Goal: Find specific fact: Find specific fact

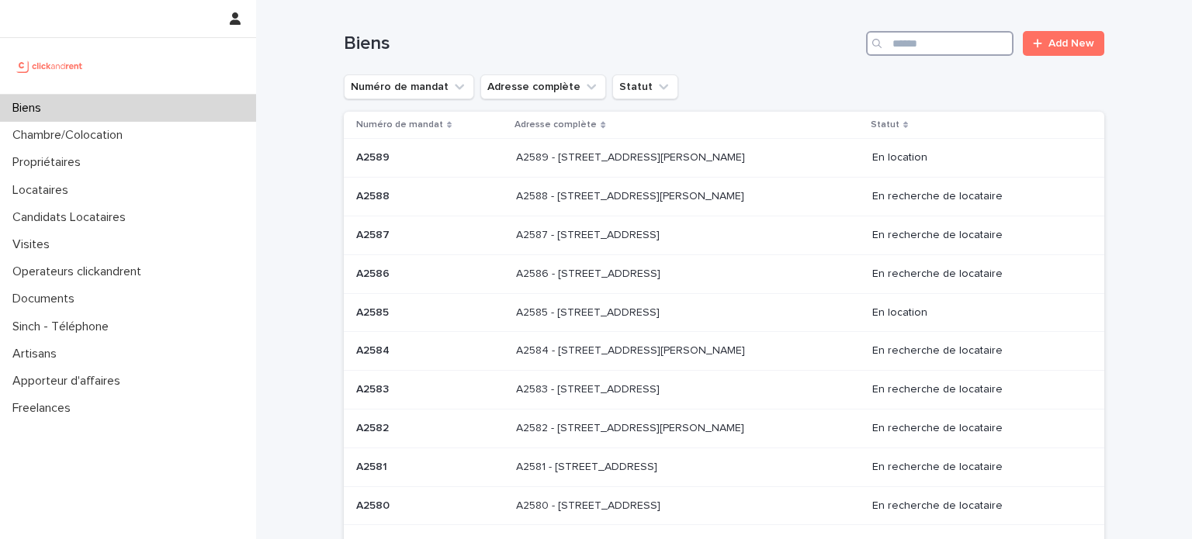
click at [937, 49] on input "Search" at bounding box center [939, 43] width 147 height 25
click at [930, 44] on input "Search" at bounding box center [939, 43] width 147 height 25
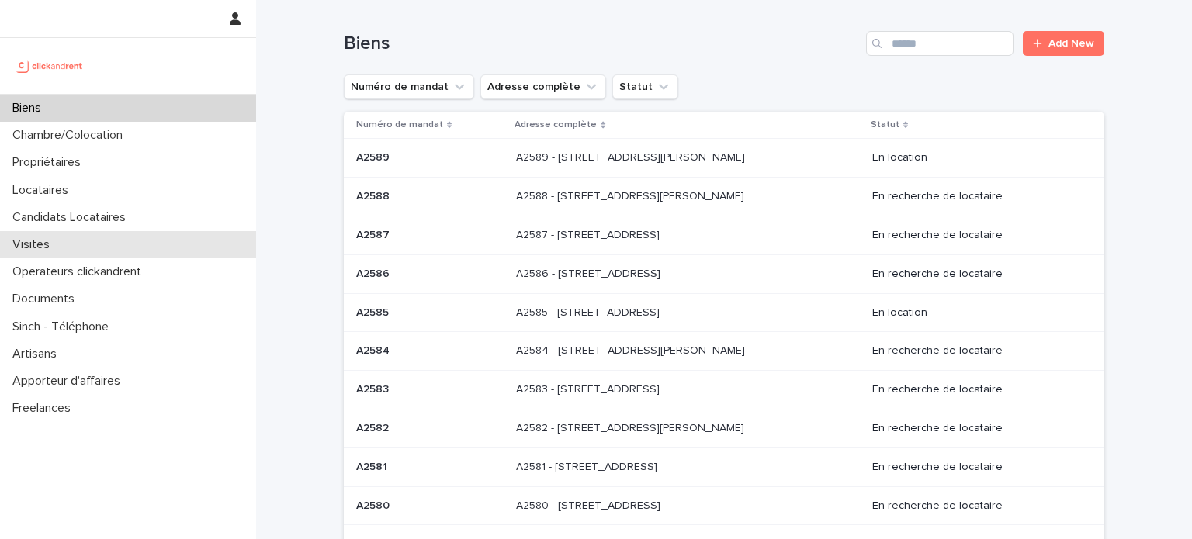
click at [86, 246] on div "Visites" at bounding box center [128, 244] width 256 height 27
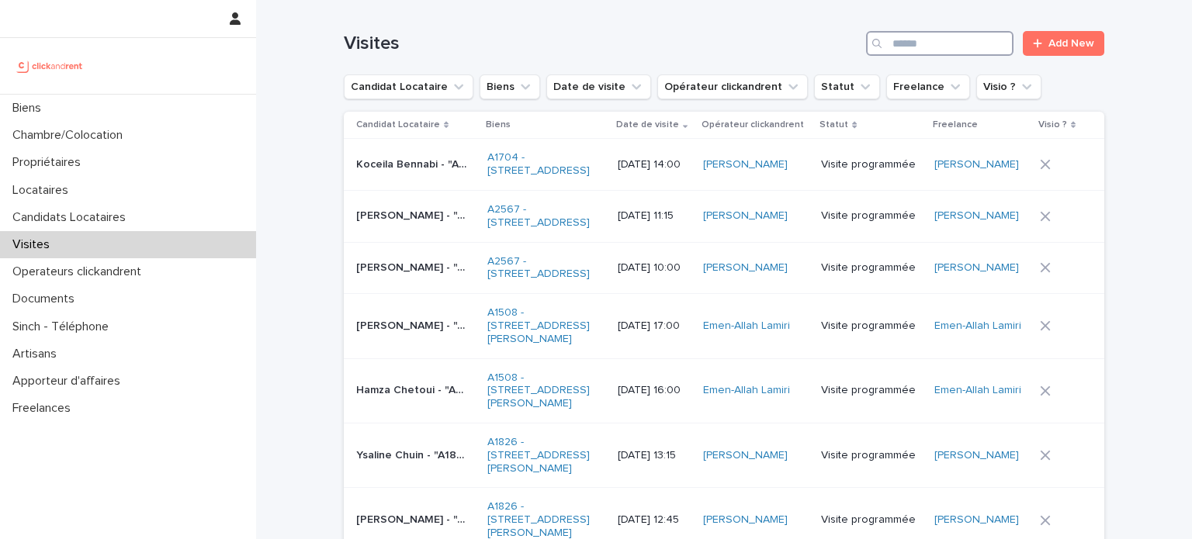
click at [958, 49] on input "Search" at bounding box center [939, 43] width 147 height 25
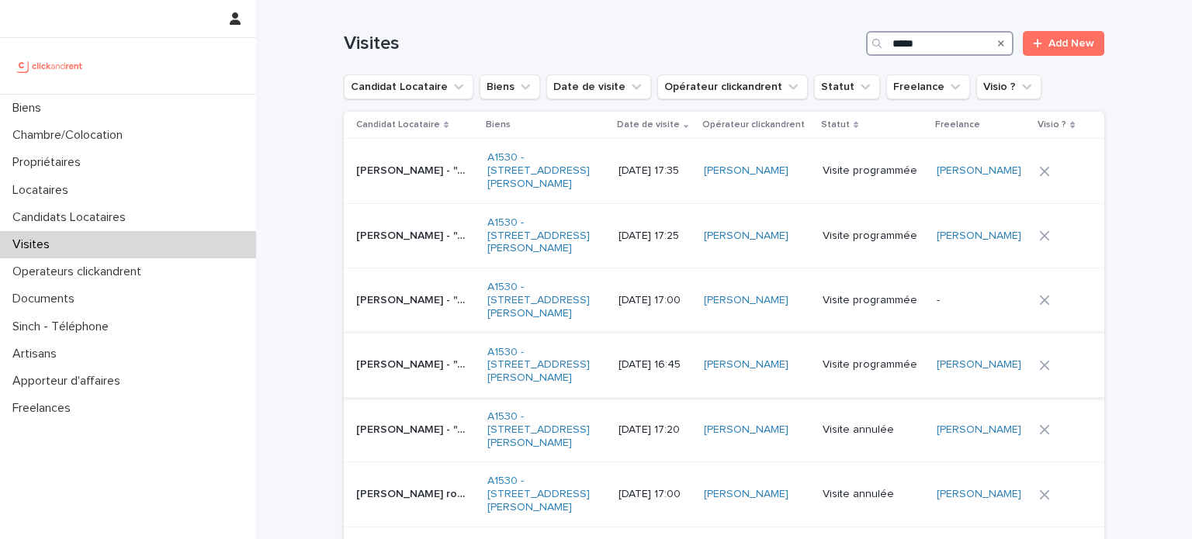
type input "*****"
click at [417, 372] on p "[PERSON_NAME] - "A1530 - [STREET_ADDRESS][PERSON_NAME]"" at bounding box center [413, 363] width 114 height 16
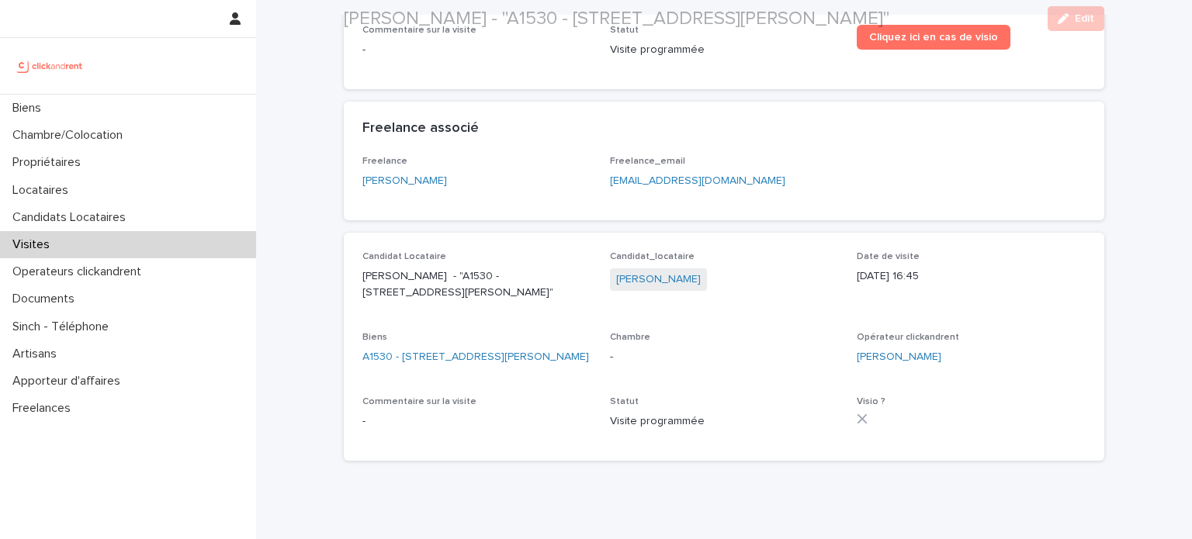
scroll to position [177, 0]
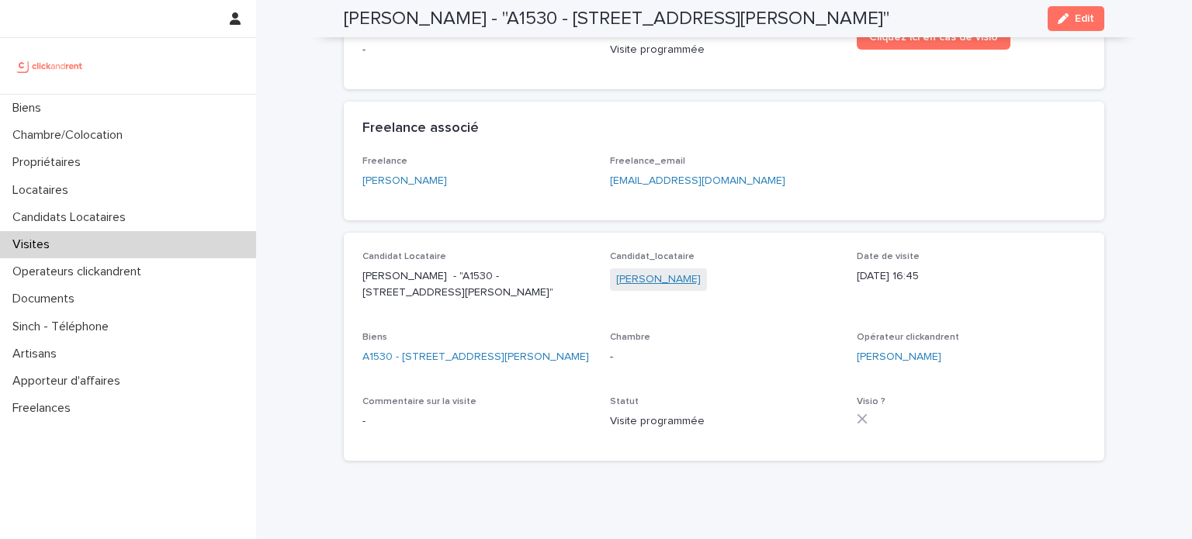
click at [644, 277] on link "[PERSON_NAME]" at bounding box center [658, 280] width 85 height 16
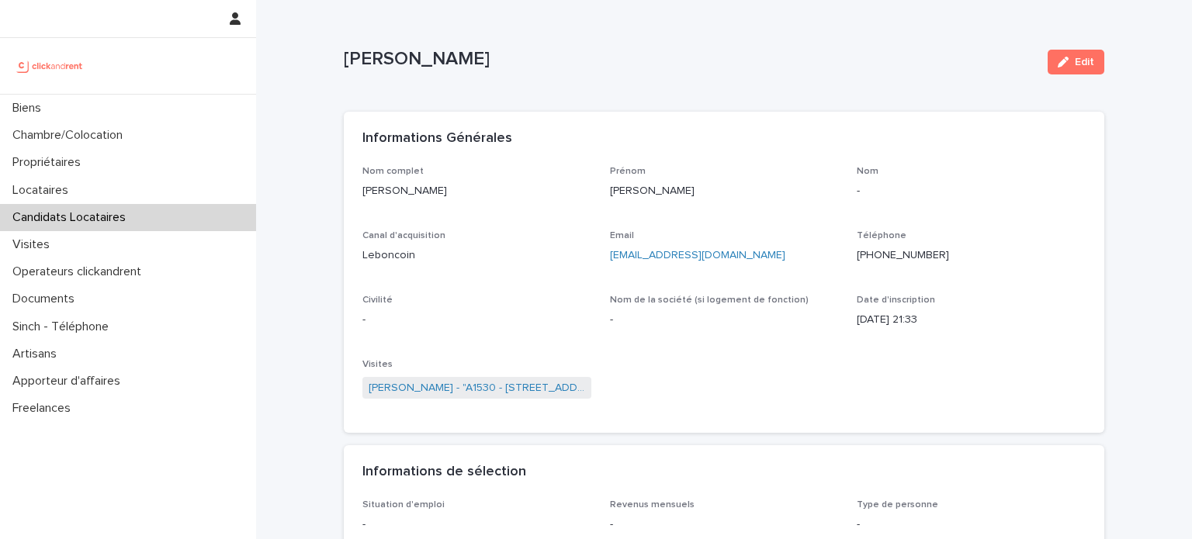
scroll to position [33, 0]
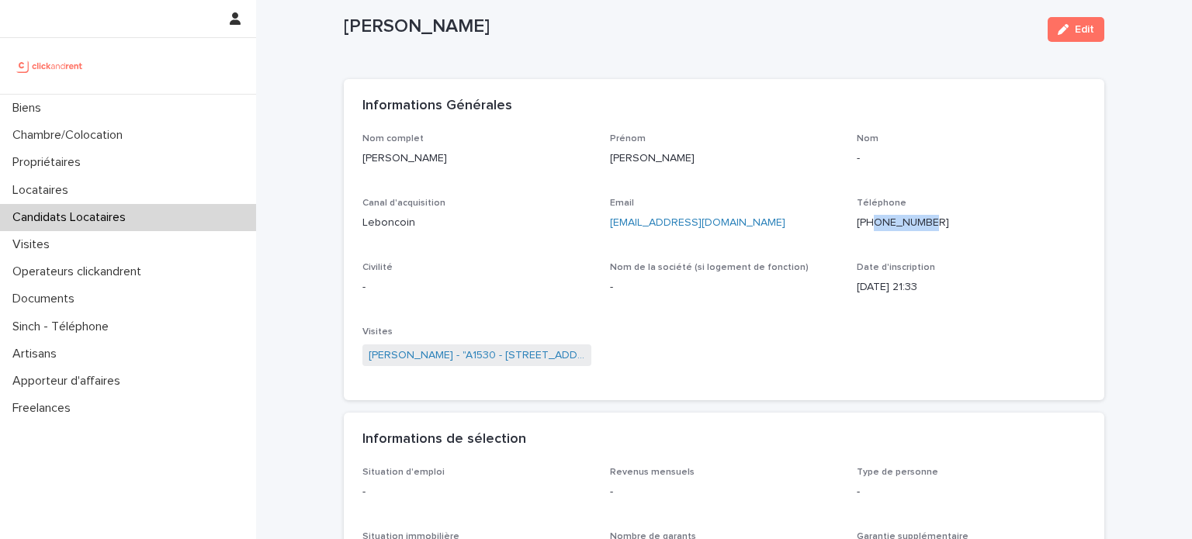
drag, startPoint x: 869, startPoint y: 221, endPoint x: 929, endPoint y: 225, distance: 59.9
click at [929, 225] on p "[PHONE_NUMBER]" at bounding box center [971, 223] width 229 height 16
click at [653, 228] on link "[EMAIL_ADDRESS][DOMAIN_NAME]" at bounding box center [697, 222] width 175 height 11
click at [626, 220] on link "[EMAIL_ADDRESS][DOMAIN_NAME]" at bounding box center [697, 222] width 175 height 11
click at [563, 220] on p "Leboncoin" at bounding box center [476, 223] width 229 height 16
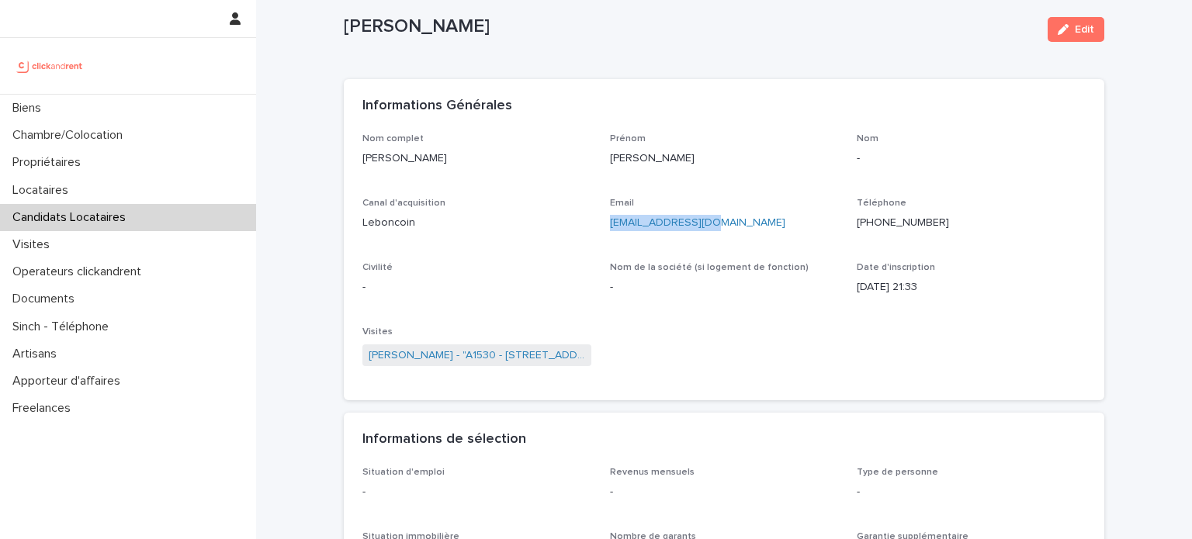
drag, startPoint x: 602, startPoint y: 223, endPoint x: 705, endPoint y: 236, distance: 103.3
click at [705, 236] on div "Nom complet [PERSON_NAME] Prénom [PERSON_NAME] - Canal d'acquisition Leboncoin …" at bounding box center [723, 257] width 723 height 249
copy link "[EMAIL_ADDRESS][DOMAIN_NAME]"
drag, startPoint x: 868, startPoint y: 220, endPoint x: 1026, endPoint y: 209, distance: 157.8
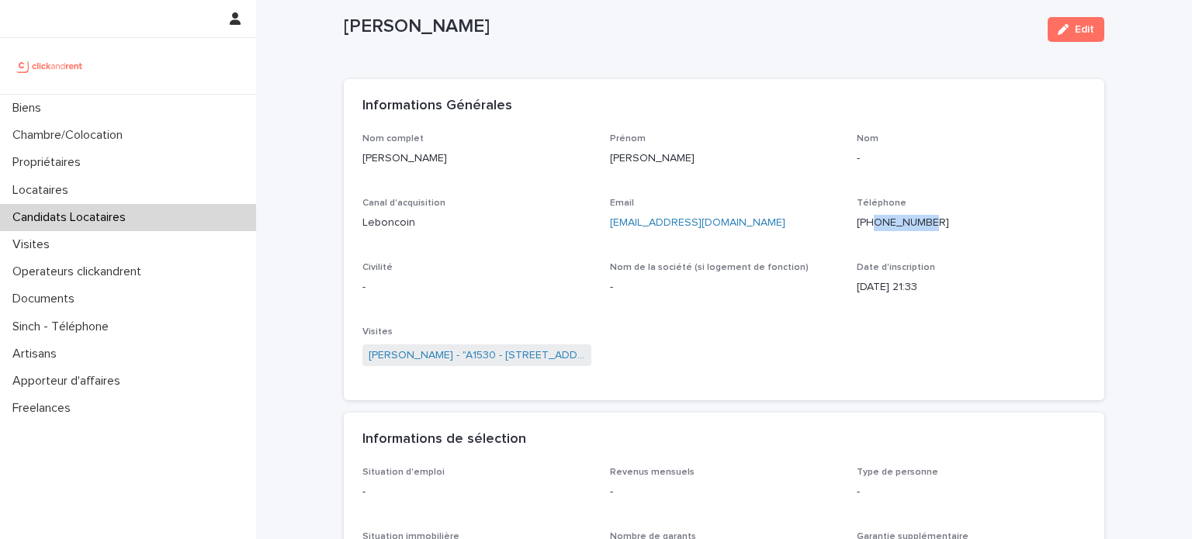
click at [1026, 209] on div "Téléphone [PHONE_NUMBER]" at bounding box center [971, 221] width 229 height 46
click at [940, 223] on p "[PHONE_NUMBER]" at bounding box center [971, 223] width 229 height 16
drag, startPoint x: 940, startPoint y: 223, endPoint x: 869, endPoint y: 220, distance: 71.5
click at [869, 220] on p "[PHONE_NUMBER]" at bounding box center [971, 223] width 229 height 16
copy p "33766046525"
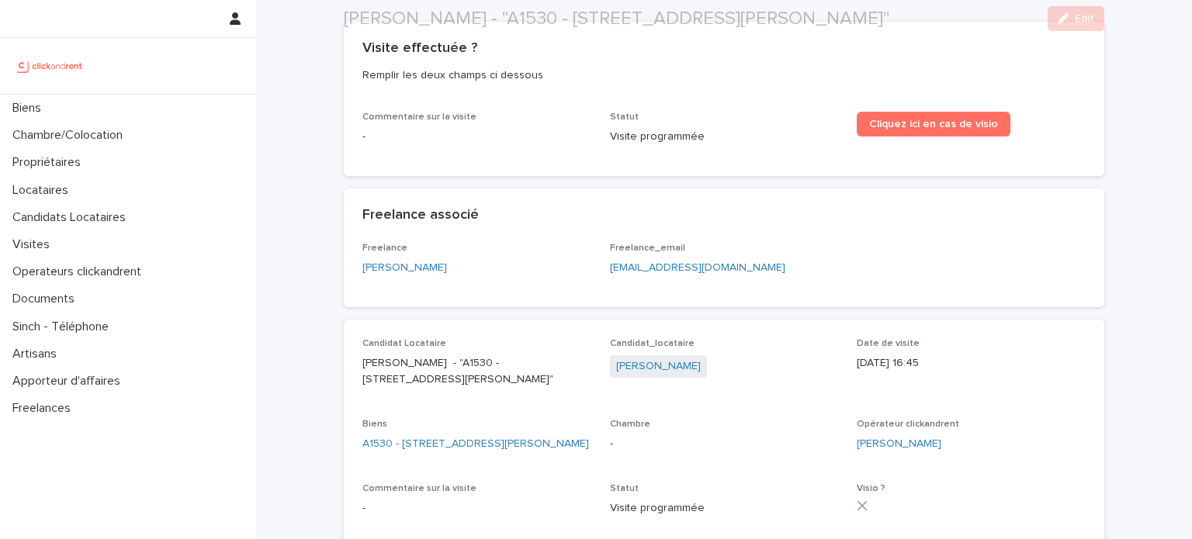
scroll to position [248, 0]
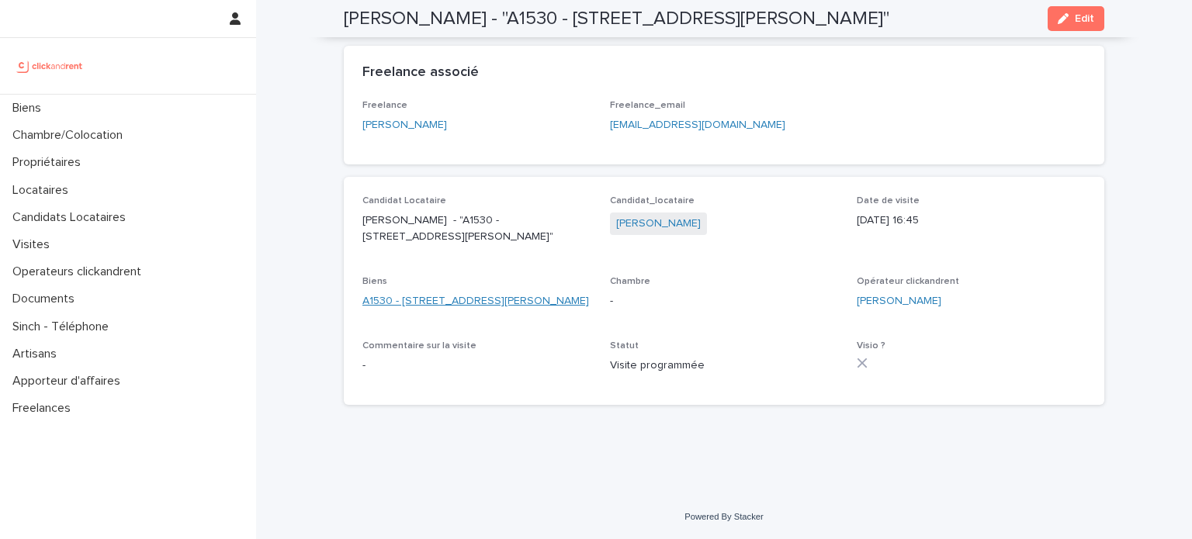
click at [413, 293] on link "A1530 - [STREET_ADDRESS][PERSON_NAME]" at bounding box center [475, 301] width 227 height 16
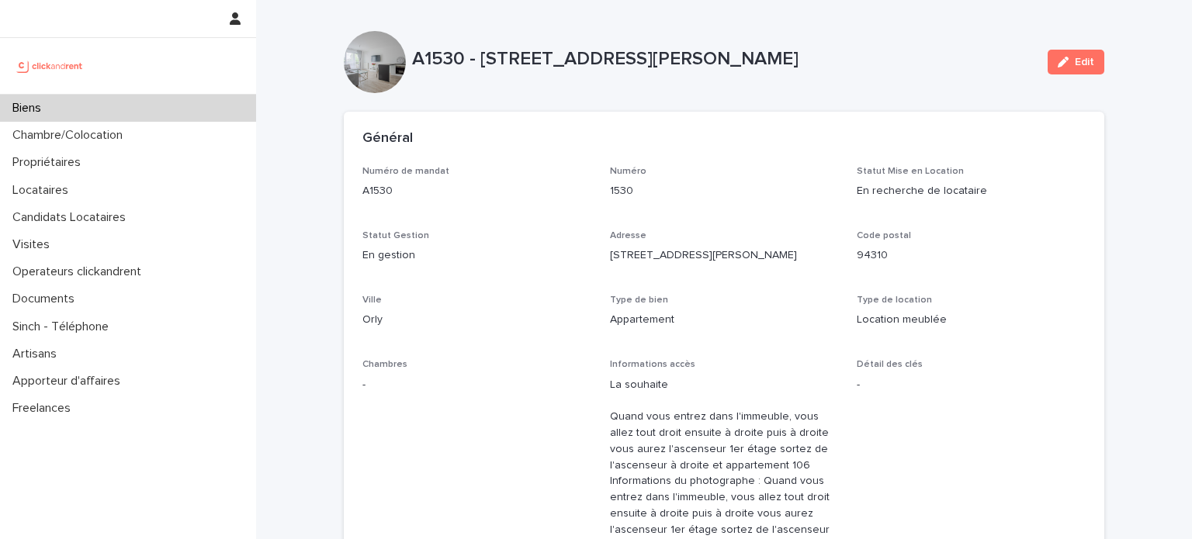
drag, startPoint x: 475, startPoint y: 58, endPoint x: 984, endPoint y: 58, distance: 509.0
click at [984, 58] on p "A1530 - [STREET_ADDRESS][PERSON_NAME]" at bounding box center [723, 59] width 623 height 23
copy p "33 Avenue des Martyrs de Chateaubriant, Orly 94310"
click at [522, 81] on div "A1530 - 33 Avenue des Martyrs de Chateaubriant, Orly 94310 Edit" at bounding box center [724, 62] width 760 height 62
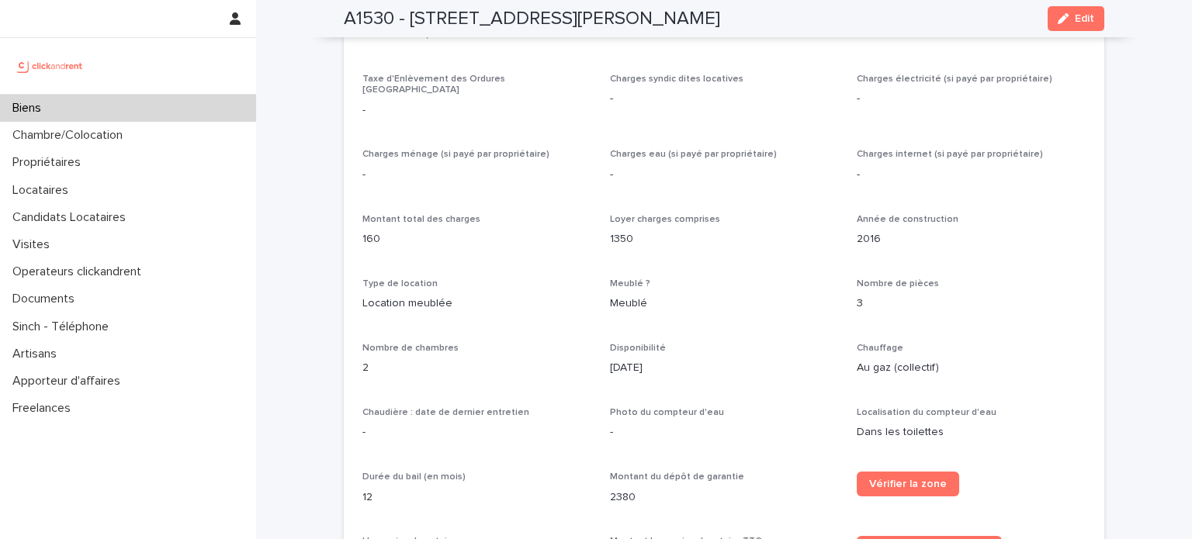
scroll to position [1667, 0]
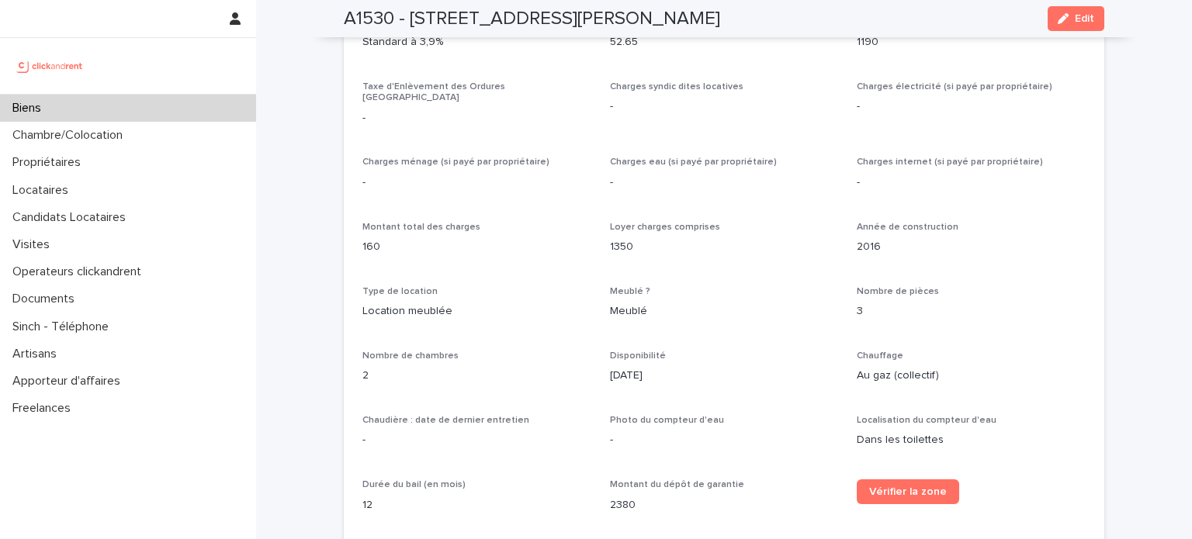
click at [754, 175] on p "-" at bounding box center [724, 183] width 229 height 16
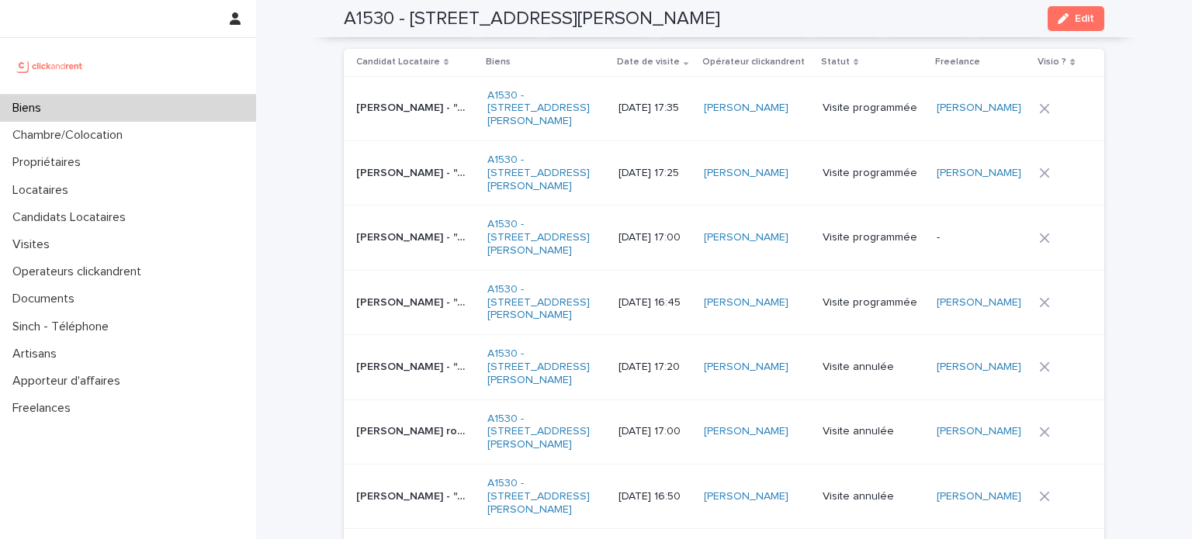
scroll to position [993, 0]
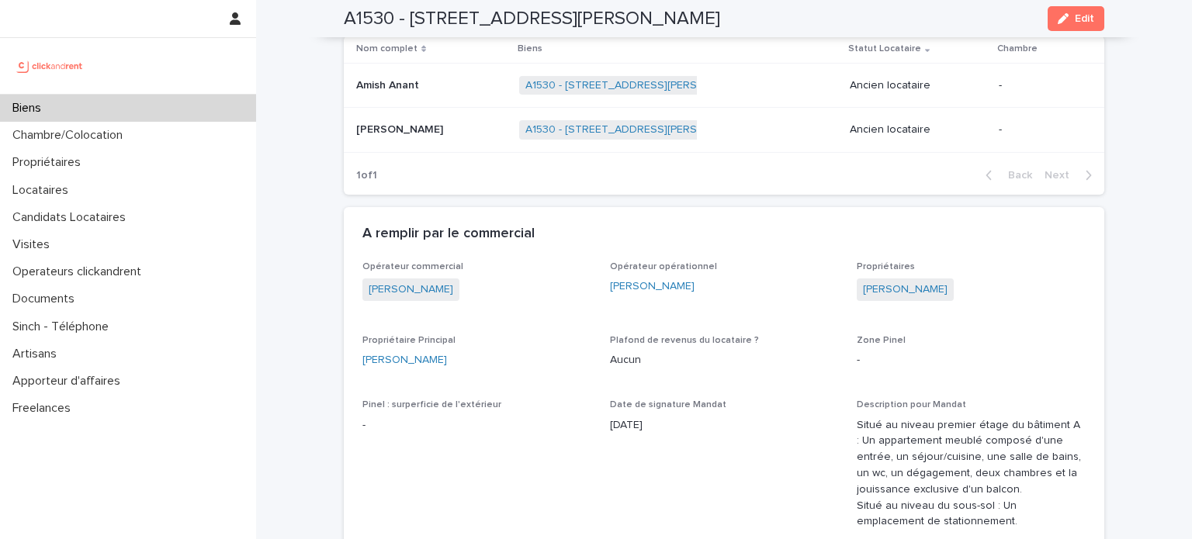
click at [712, 279] on div "[PERSON_NAME]" at bounding box center [724, 287] width 229 height 16
drag, startPoint x: 712, startPoint y: 272, endPoint x: 610, endPoint y: 265, distance: 101.8
click at [610, 279] on div "[PERSON_NAME]" at bounding box center [724, 287] width 229 height 16
click at [700, 279] on div "[PERSON_NAME]" at bounding box center [724, 287] width 229 height 16
drag, startPoint x: 700, startPoint y: 275, endPoint x: 639, endPoint y: 272, distance: 61.4
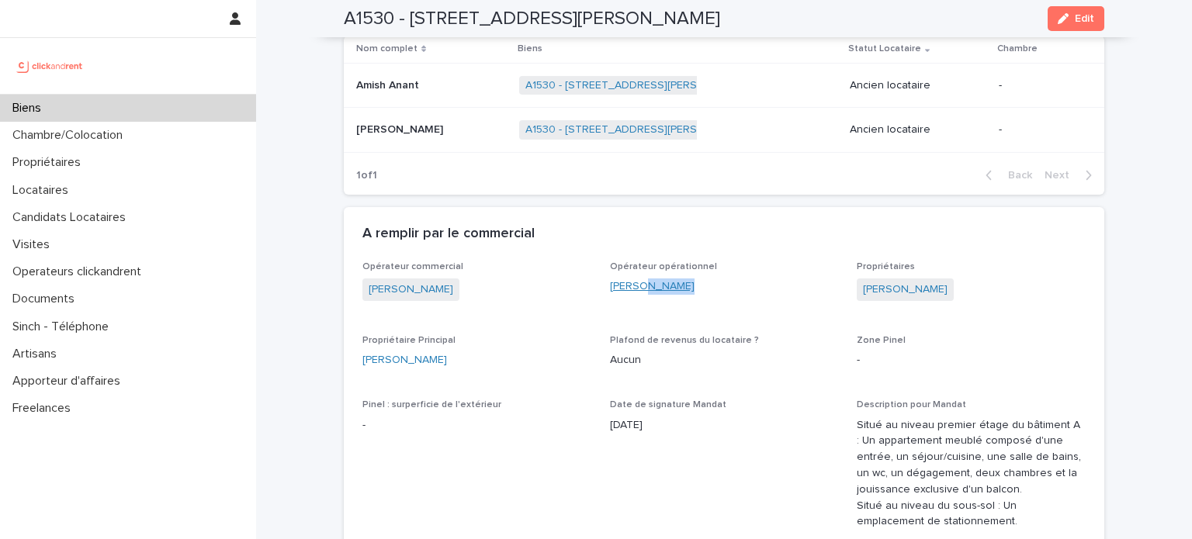
click at [639, 279] on div "[PERSON_NAME]" at bounding box center [724, 287] width 229 height 16
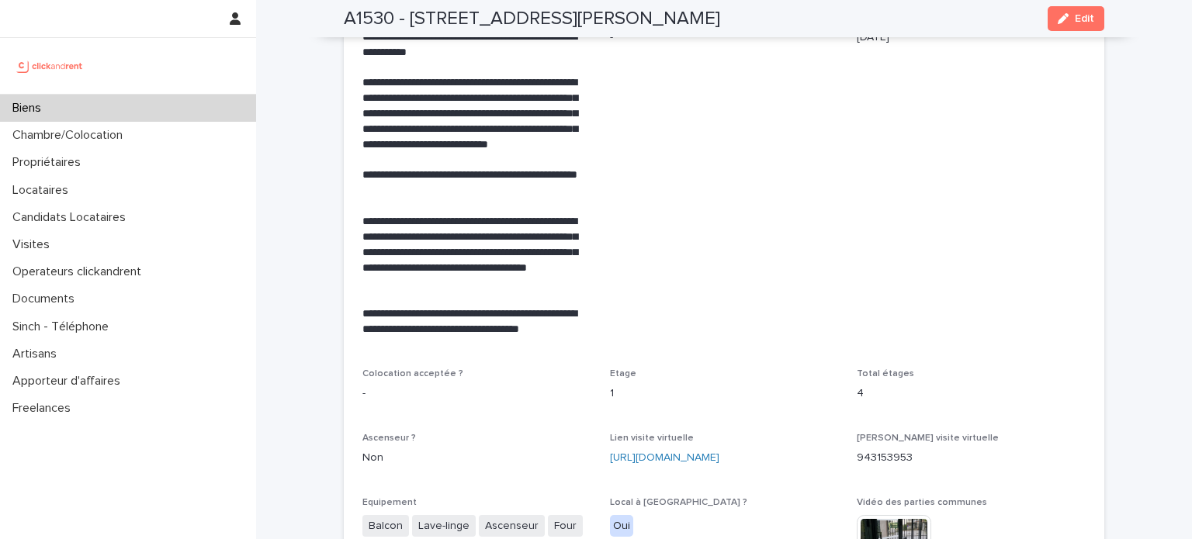
scroll to position [1293, 0]
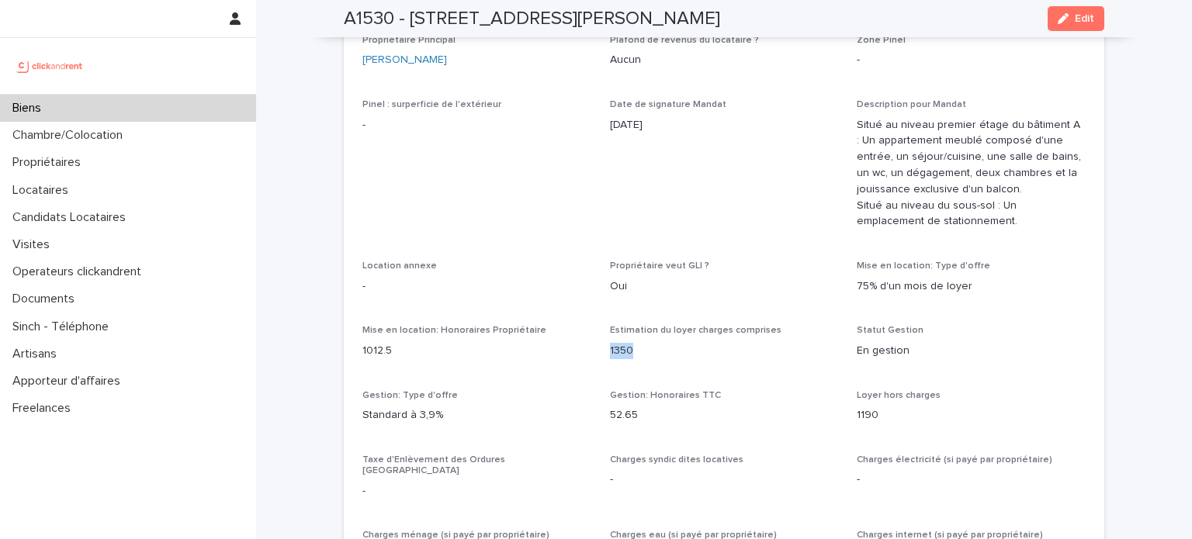
drag, startPoint x: 605, startPoint y: 334, endPoint x: 633, endPoint y: 334, distance: 27.9
click at [633, 343] on p "1350" at bounding box center [724, 351] width 229 height 16
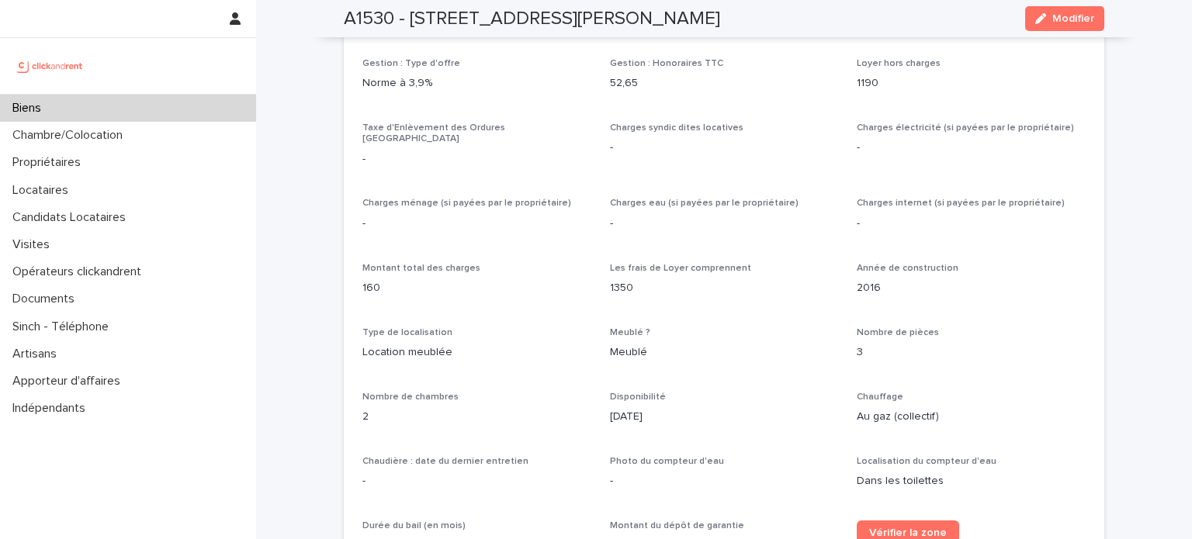
scroll to position [1448, 0]
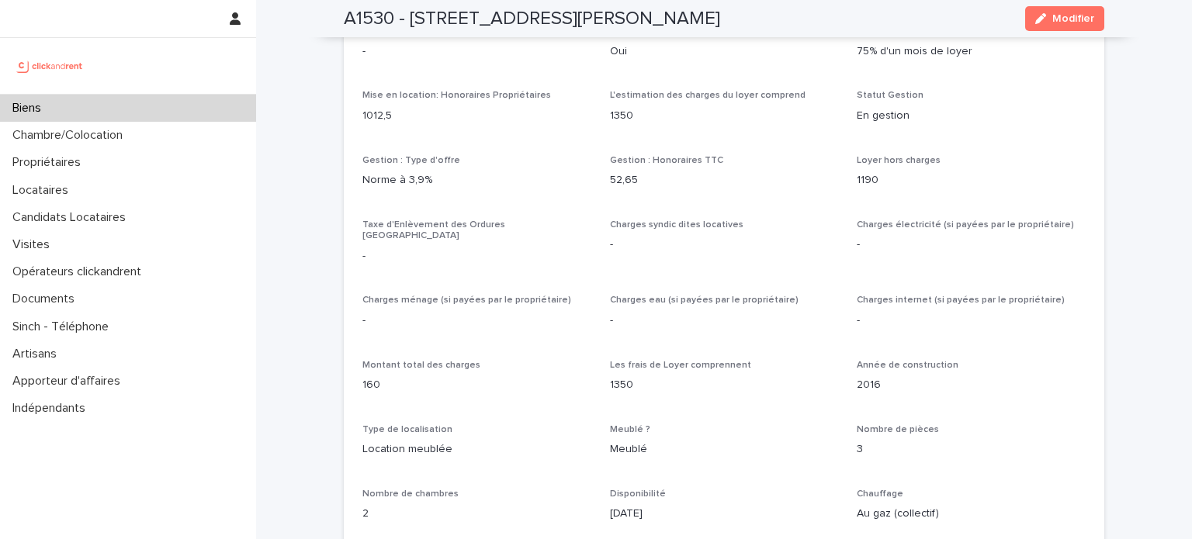
click at [611, 155] on div "Gestion : Honoraires TTC 52,65" at bounding box center [724, 178] width 229 height 46
click at [613, 108] on p "1350" at bounding box center [724, 116] width 229 height 16
click at [857, 175] on font "1190" at bounding box center [868, 180] width 22 height 11
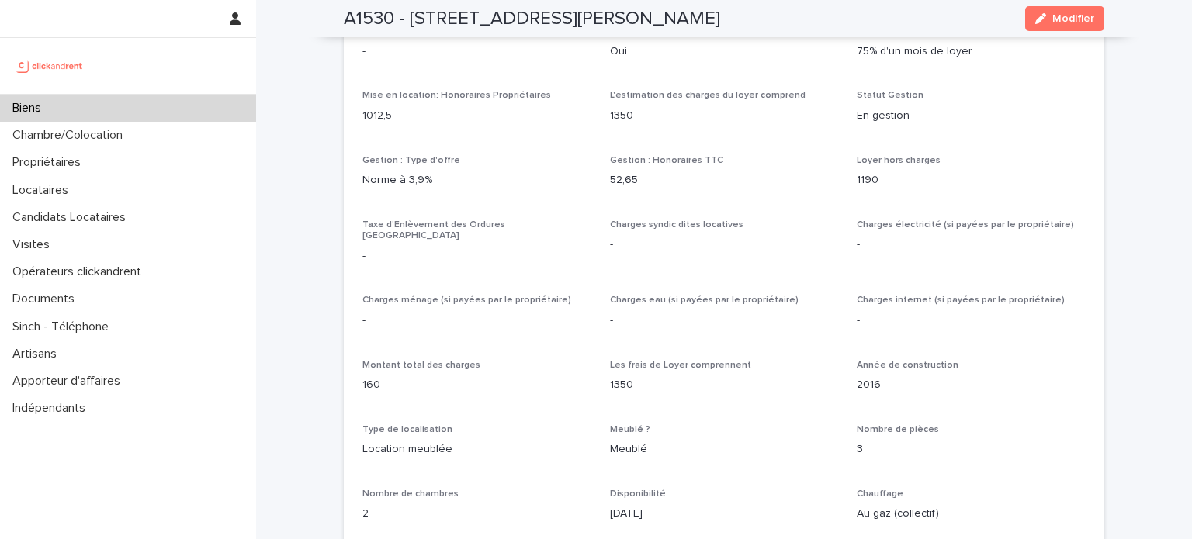
click at [366, 377] on p "160" at bounding box center [476, 385] width 229 height 16
